Goal: Transaction & Acquisition: Purchase product/service

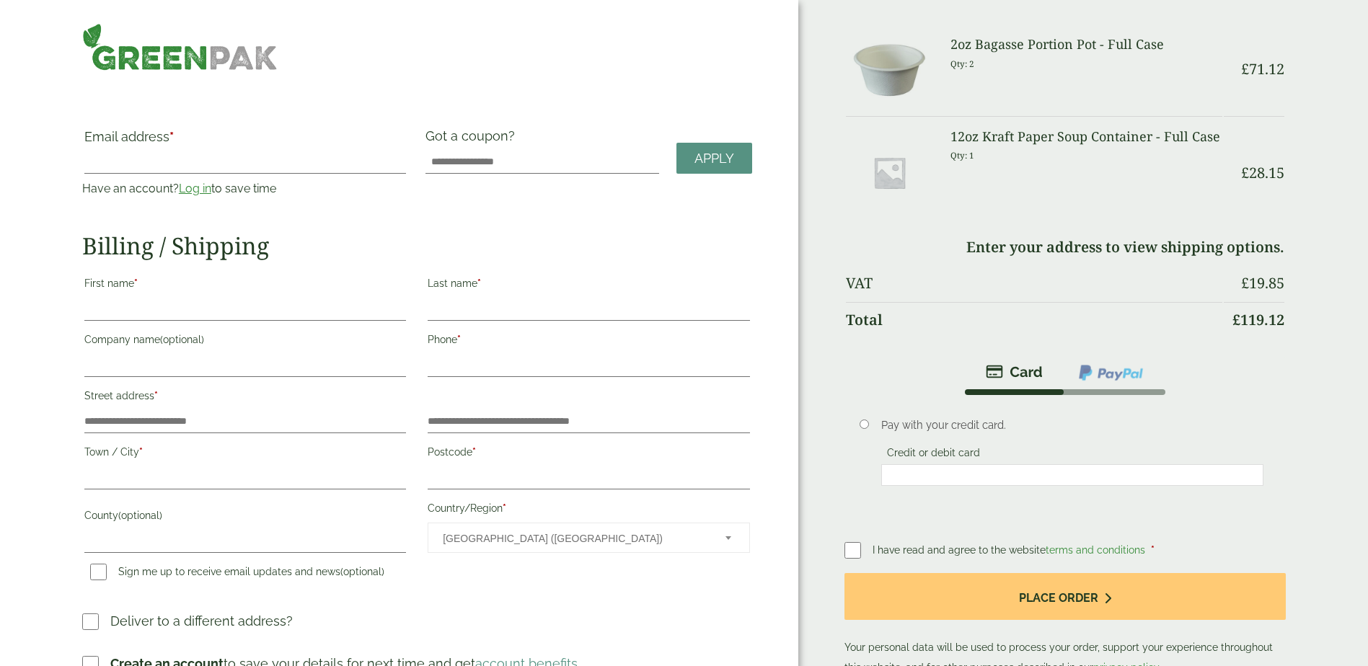
click at [193, 191] on link "Log in" at bounding box center [195, 189] width 32 height 14
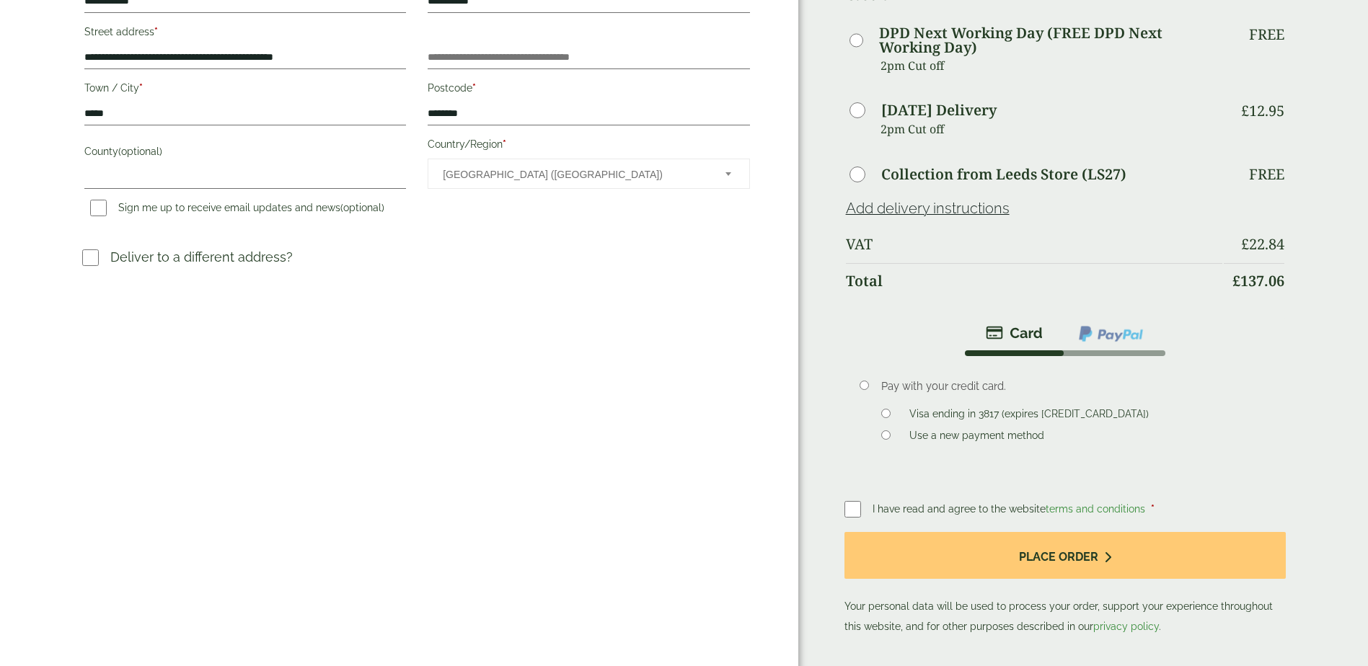
scroll to position [360, 0]
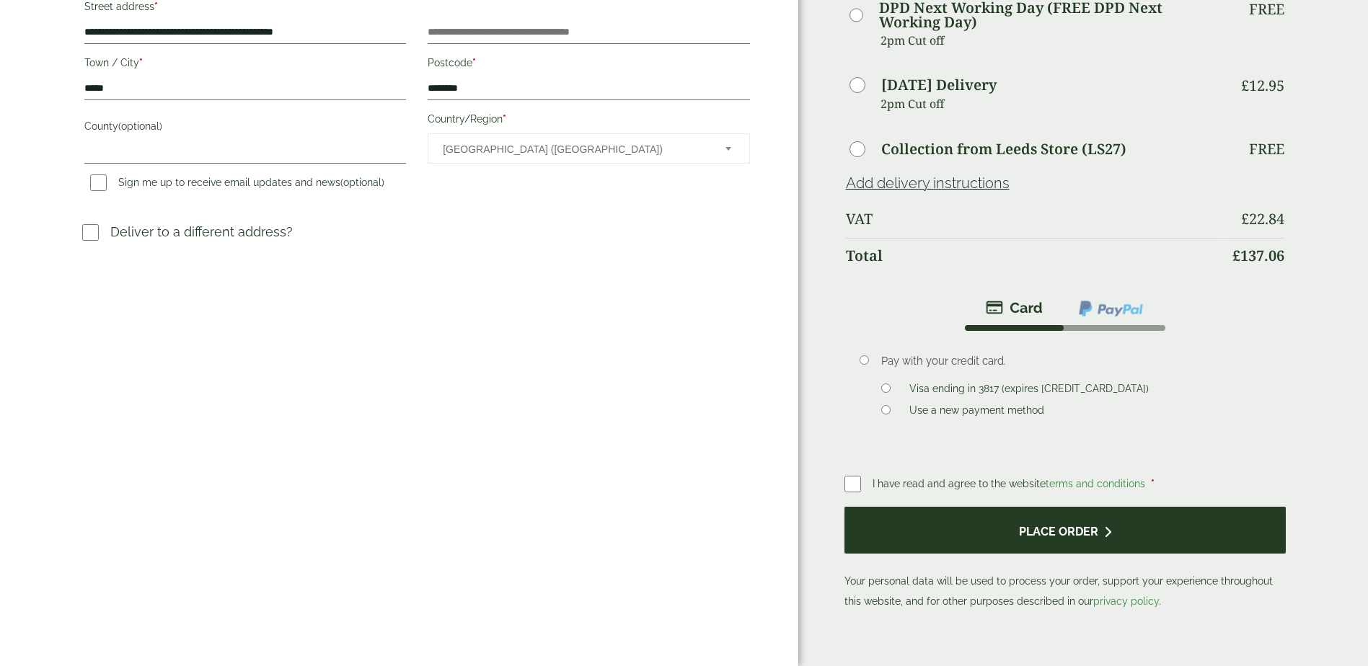
click at [1087, 554] on button "Place order" at bounding box center [1065, 530] width 442 height 47
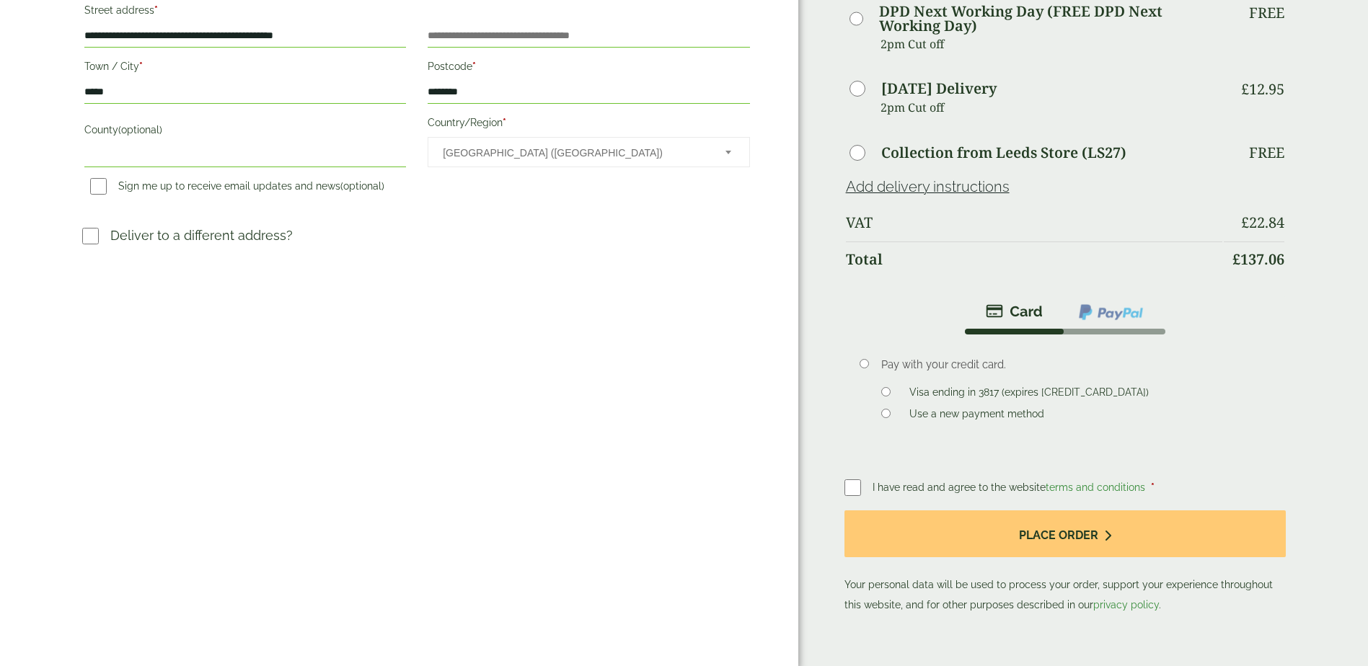
scroll to position [433, 0]
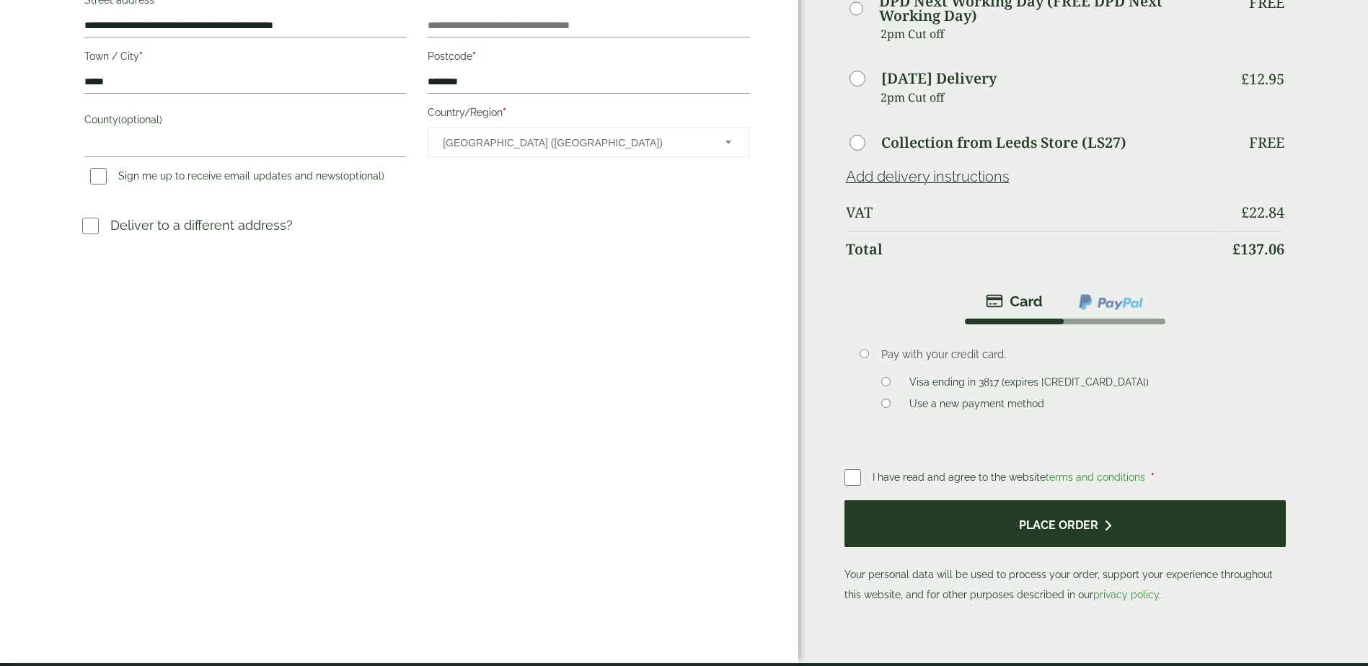
click at [1044, 547] on button "Place order" at bounding box center [1065, 523] width 442 height 47
